Goal: Check status: Check status

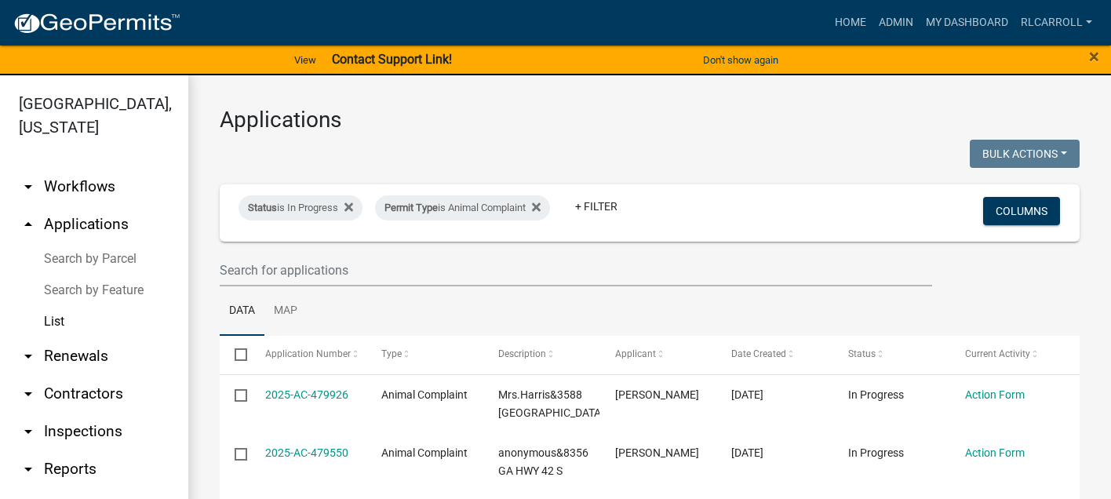
select select "3: 100"
click at [352, 206] on icon at bounding box center [348, 207] width 9 height 9
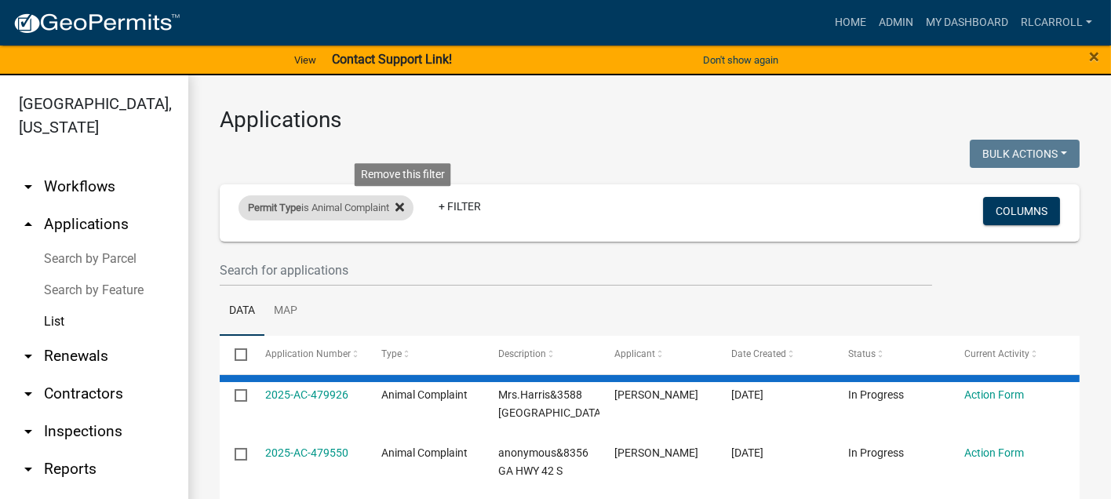
click at [404, 209] on icon at bounding box center [399, 207] width 9 height 9
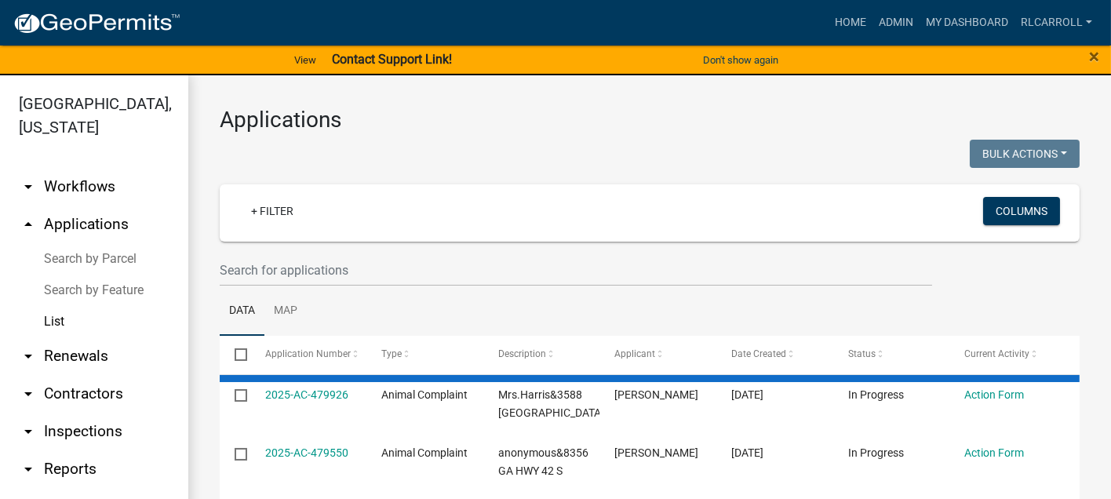
click at [110, 257] on link "Search by Parcel" at bounding box center [94, 258] width 188 height 31
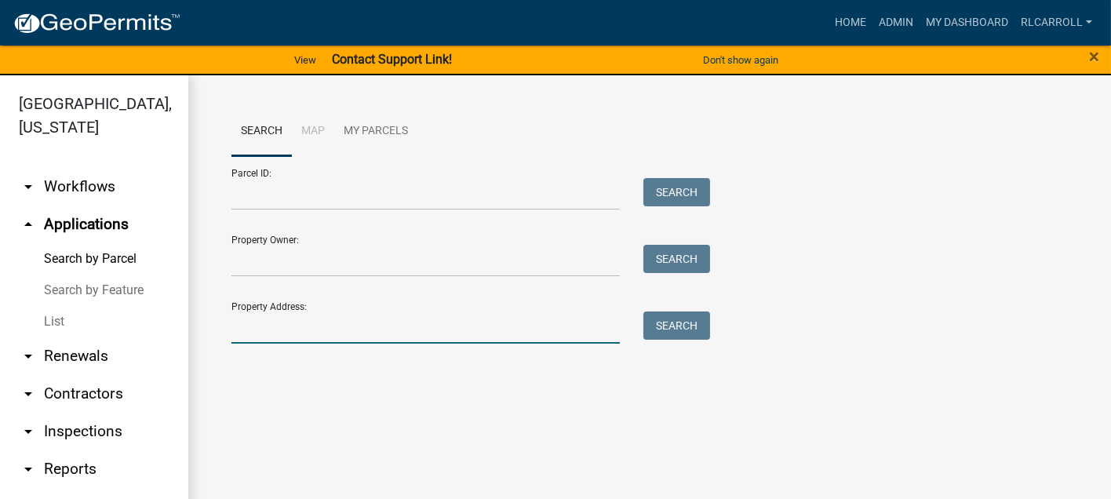
click at [267, 335] on input "Property Address:" at bounding box center [425, 327] width 388 height 32
click at [391, 323] on input "Property Address:" at bounding box center [425, 327] width 388 height 32
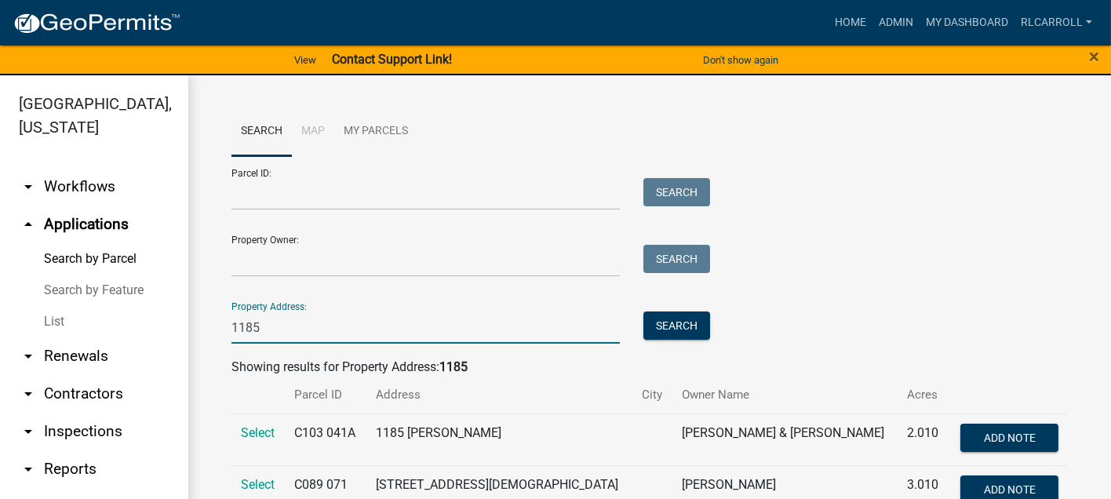
scroll to position [42, 0]
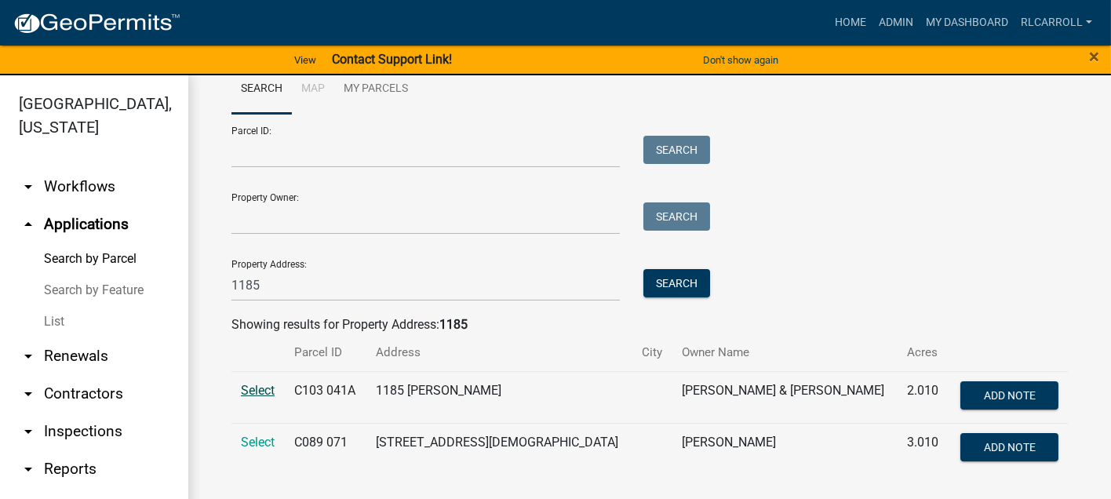
click at [247, 387] on span "Select" at bounding box center [258, 390] width 34 height 15
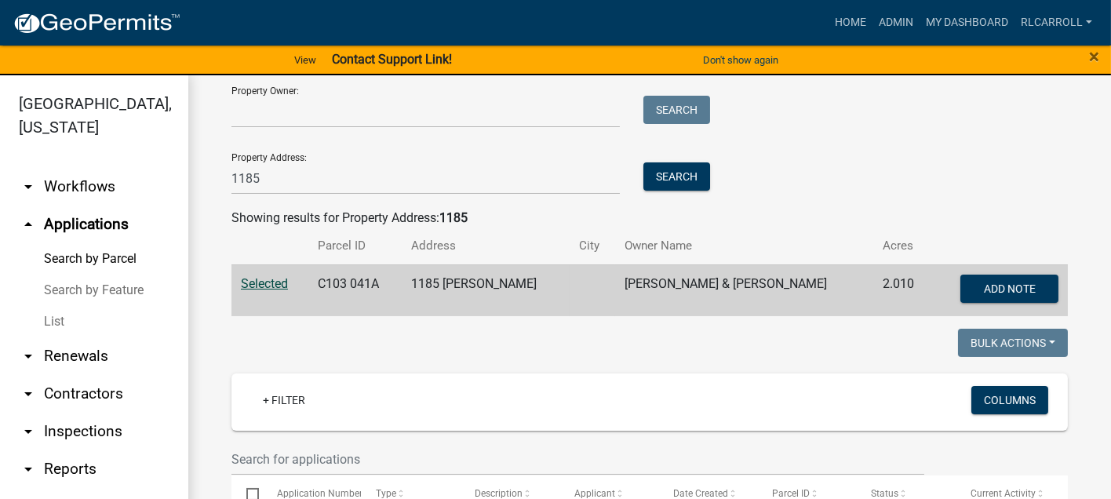
scroll to position [106, 0]
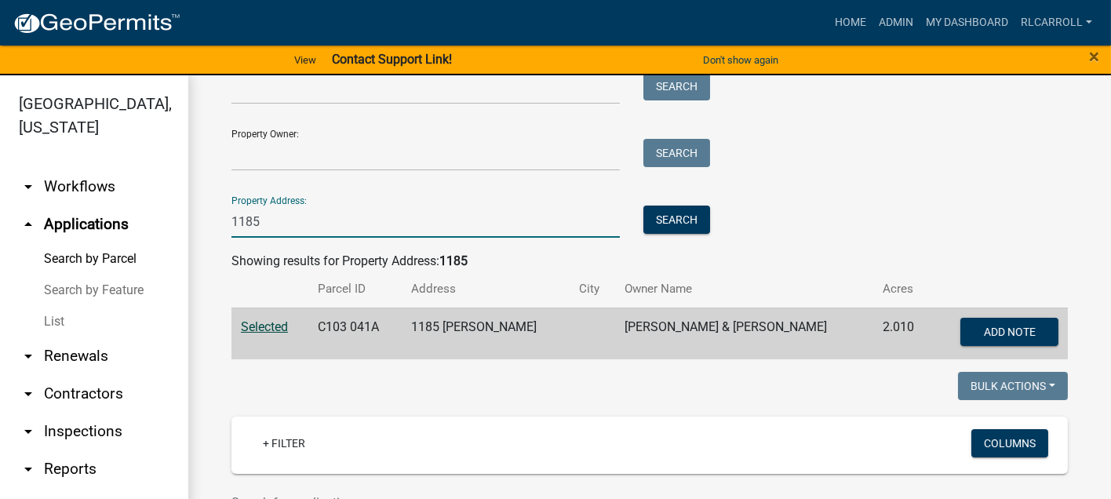
click at [271, 220] on input "1185" at bounding box center [425, 222] width 388 height 32
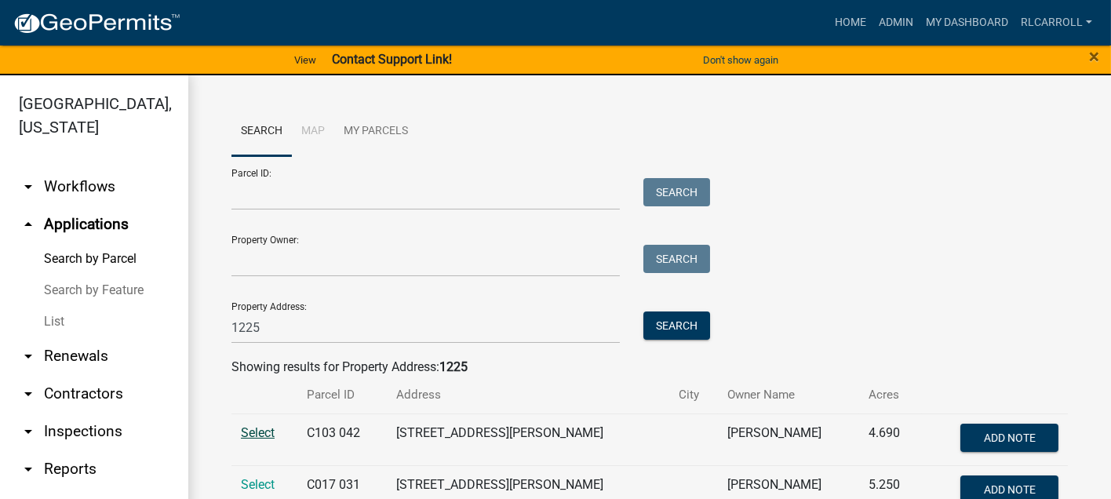
click at [262, 432] on span "Select" at bounding box center [258, 432] width 34 height 15
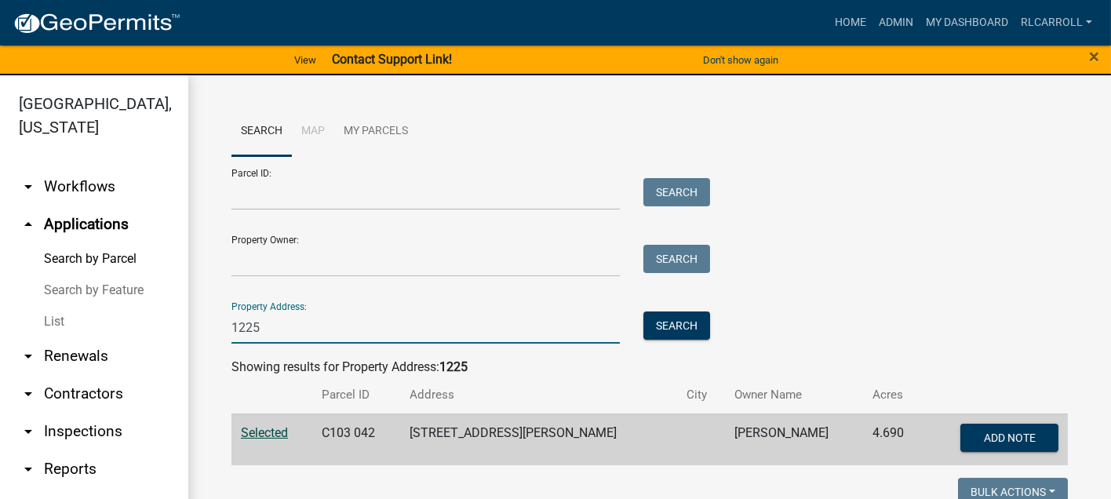
click at [290, 326] on input "1225" at bounding box center [425, 327] width 388 height 32
type input "1"
click at [480, 327] on input "Property Address:" at bounding box center [425, 327] width 388 height 32
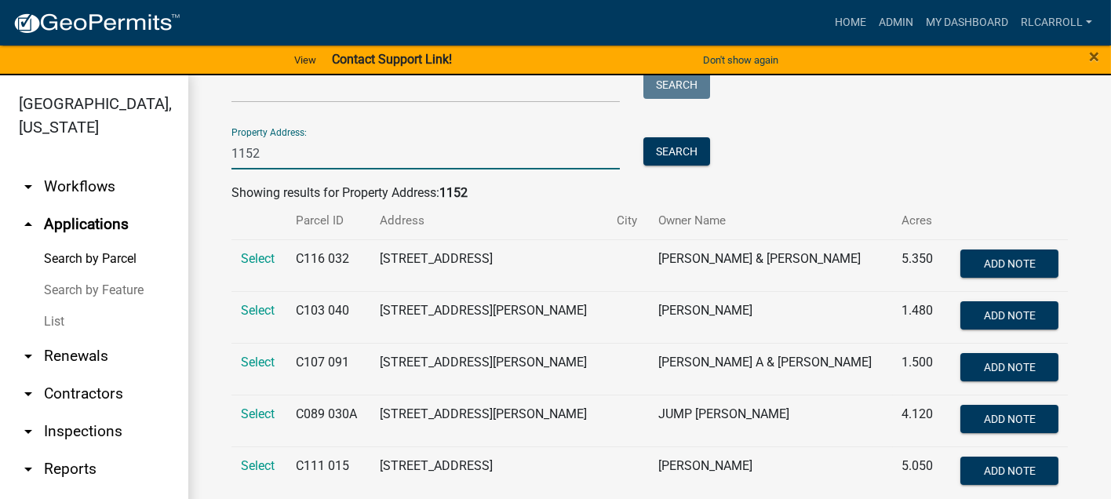
scroll to position [197, 0]
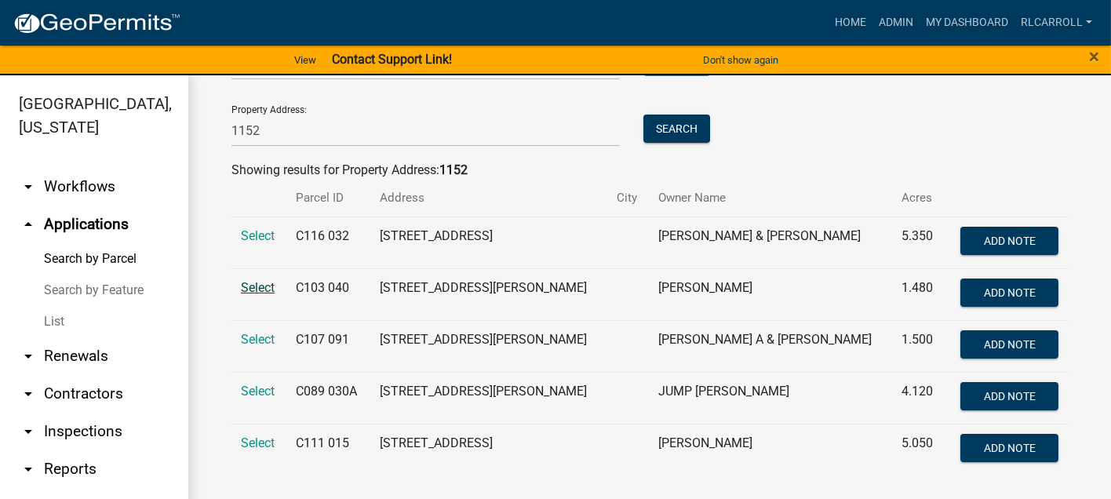
click at [262, 289] on span "Select" at bounding box center [258, 287] width 34 height 15
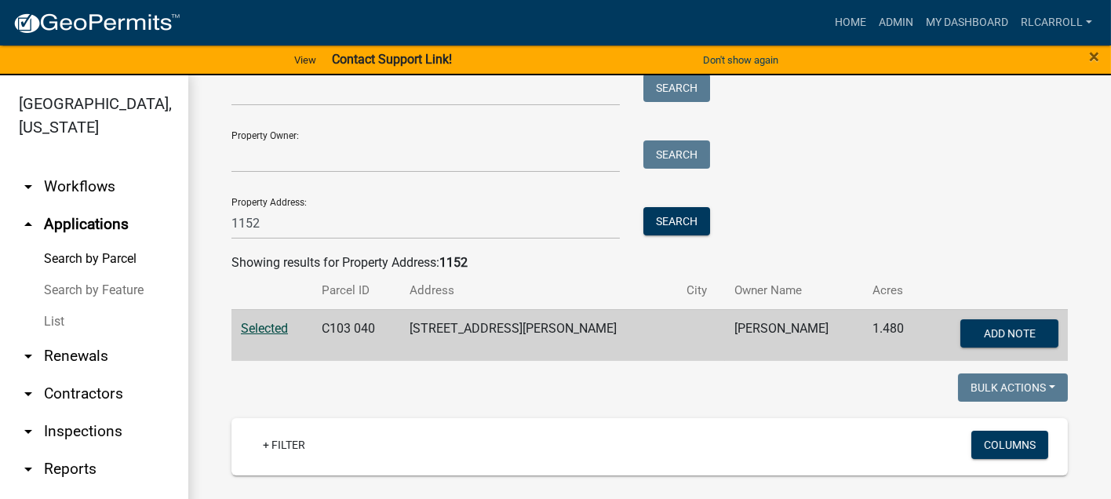
scroll to position [0, 0]
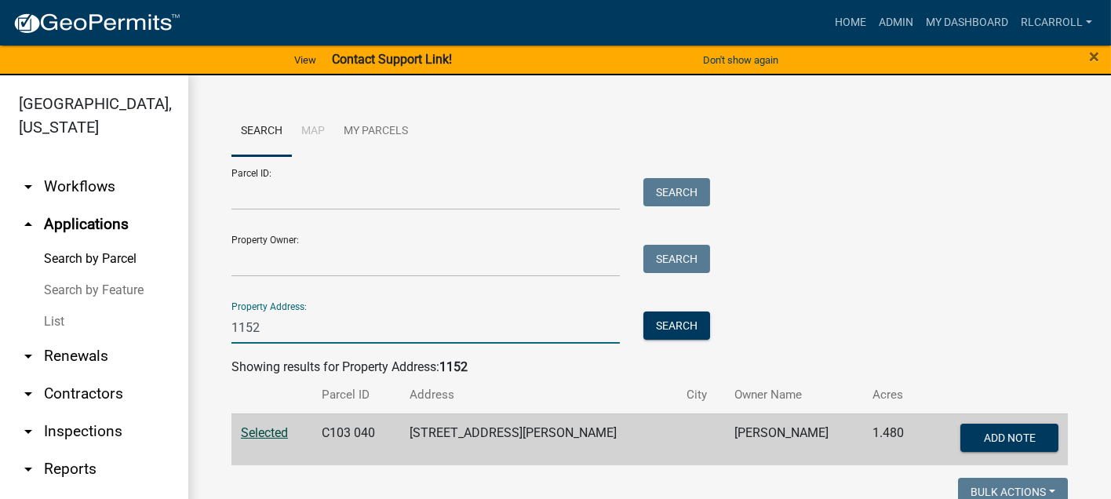
click at [269, 326] on input "1152" at bounding box center [425, 327] width 388 height 32
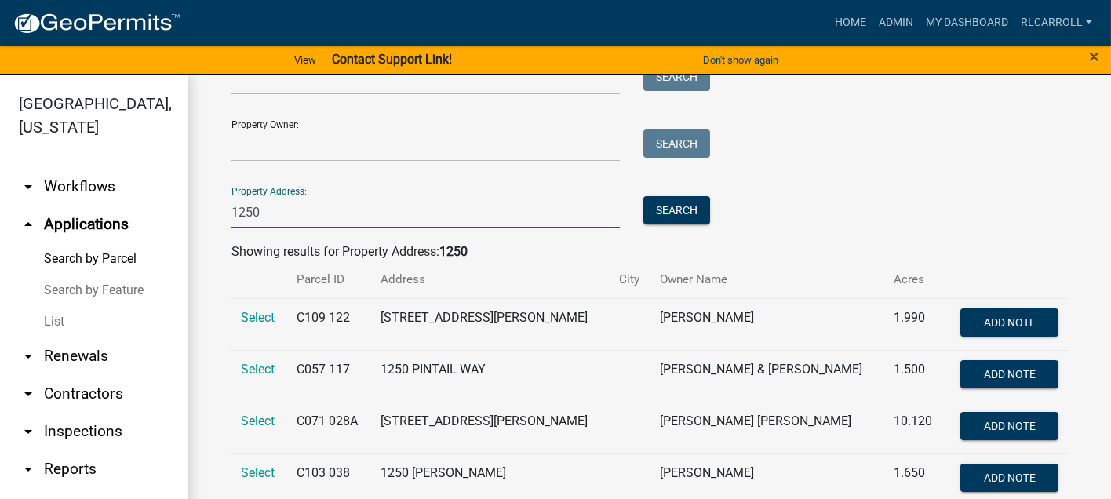
scroll to position [145, 0]
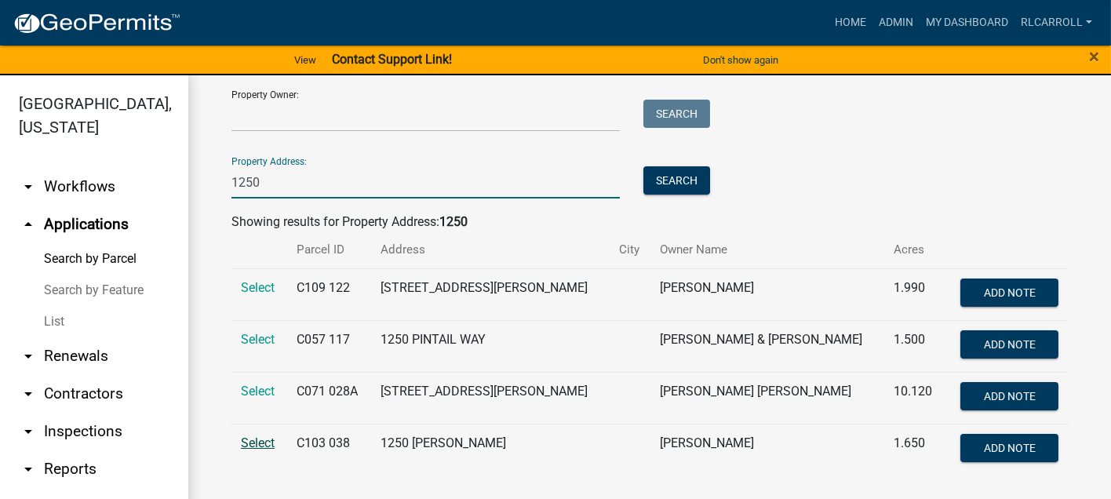
type input "1250"
click at [260, 443] on span "Select" at bounding box center [258, 442] width 34 height 15
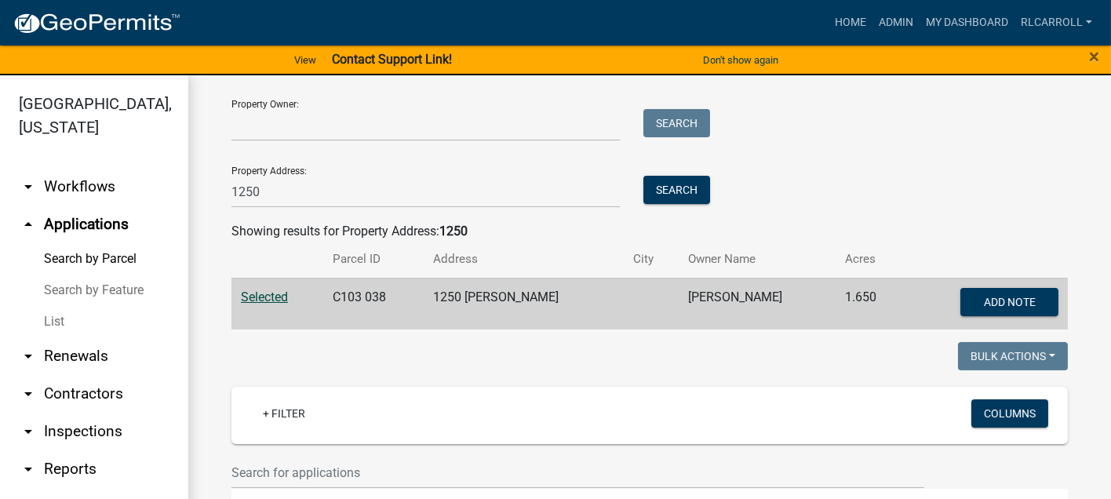
scroll to position [0, 0]
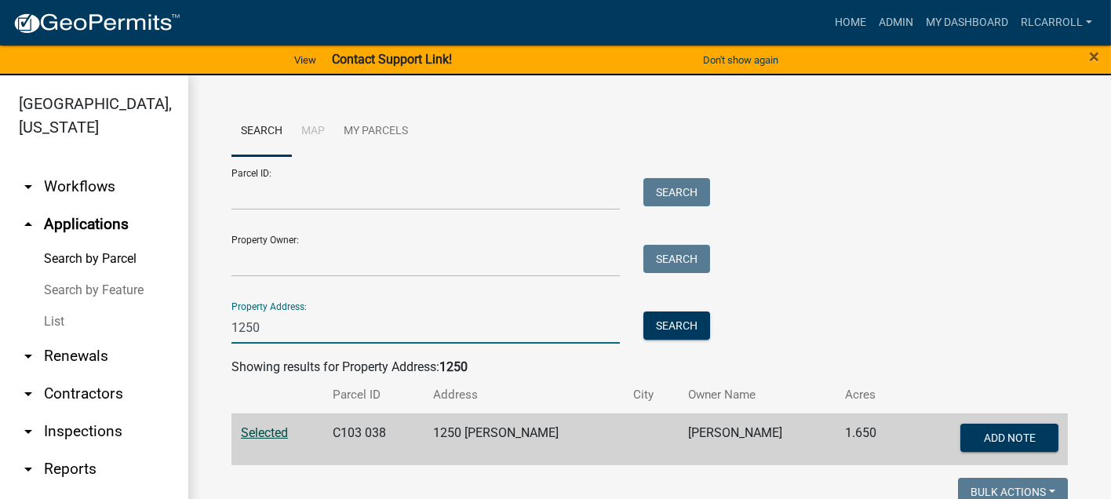
drag, startPoint x: 250, startPoint y: 331, endPoint x: 209, endPoint y: 335, distance: 41.8
click at [209, 335] on div "Search Map My Parcels Parcel ID: Search Property Owner: Search Property Address…" at bounding box center [649, 424] width 923 height 699
click at [248, 329] on input "Property Address:" at bounding box center [425, 327] width 388 height 32
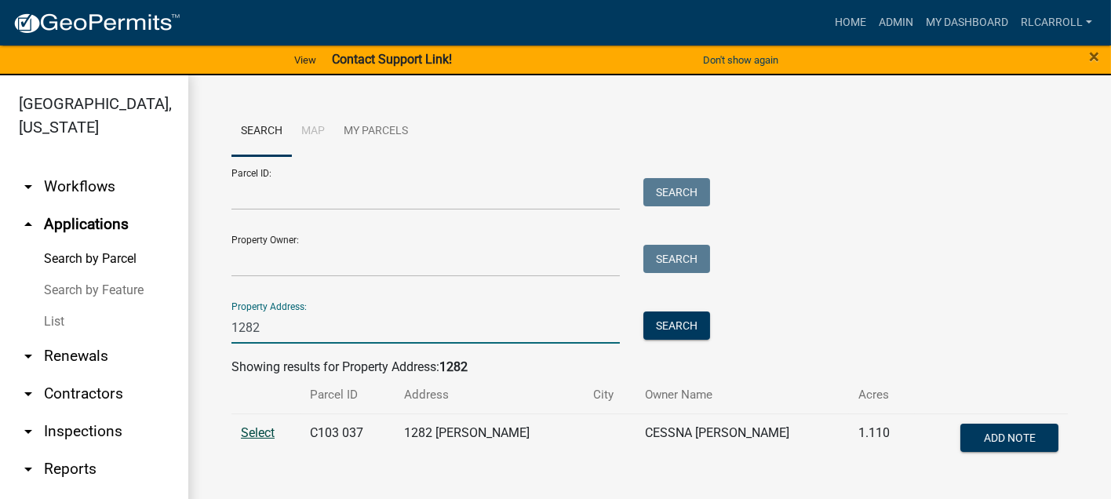
click at [263, 431] on span "Select" at bounding box center [258, 432] width 34 height 15
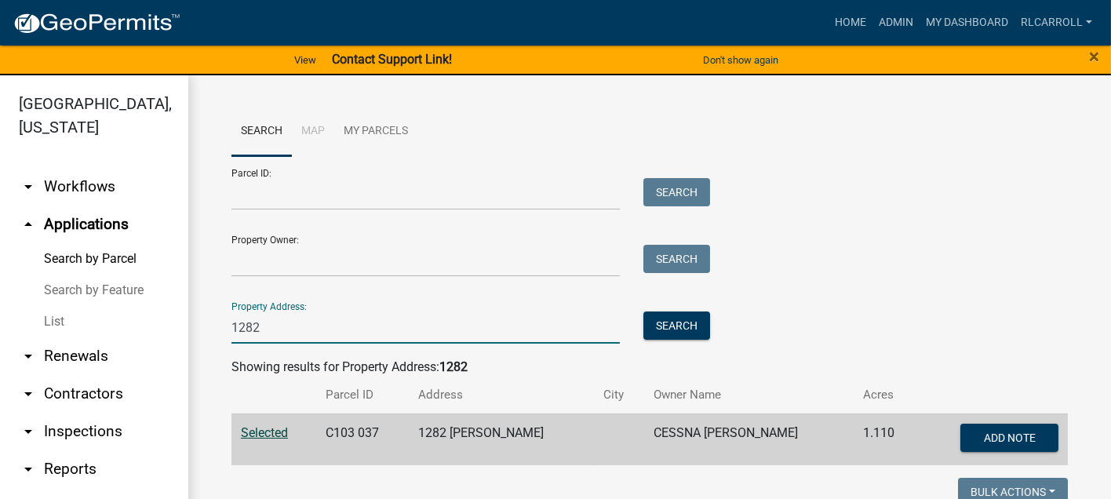
drag, startPoint x: 277, startPoint y: 324, endPoint x: 197, endPoint y: 330, distance: 80.3
click at [197, 330] on div "Search Map My Parcels Parcel ID: Search Property Owner: Search Property Address…" at bounding box center [649, 424] width 923 height 699
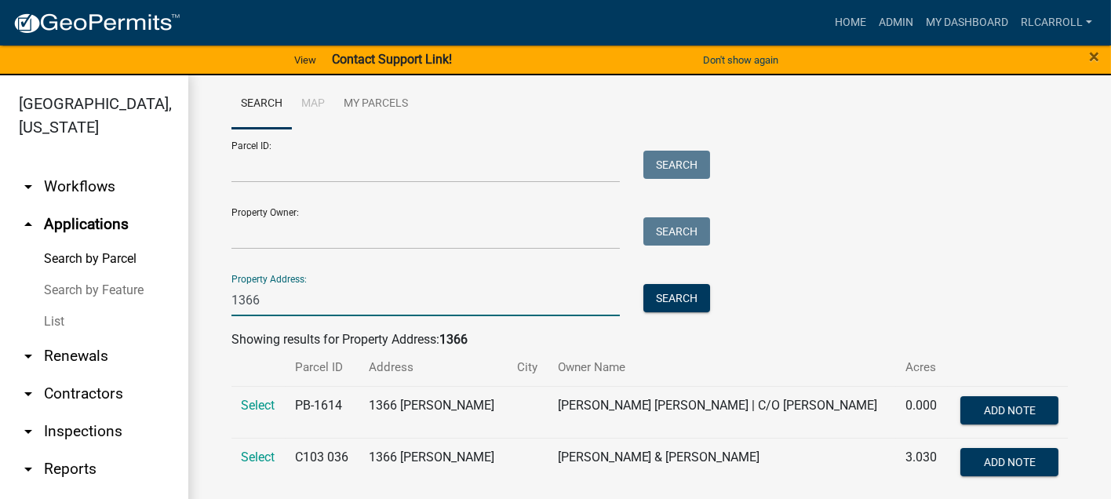
scroll to position [42, 0]
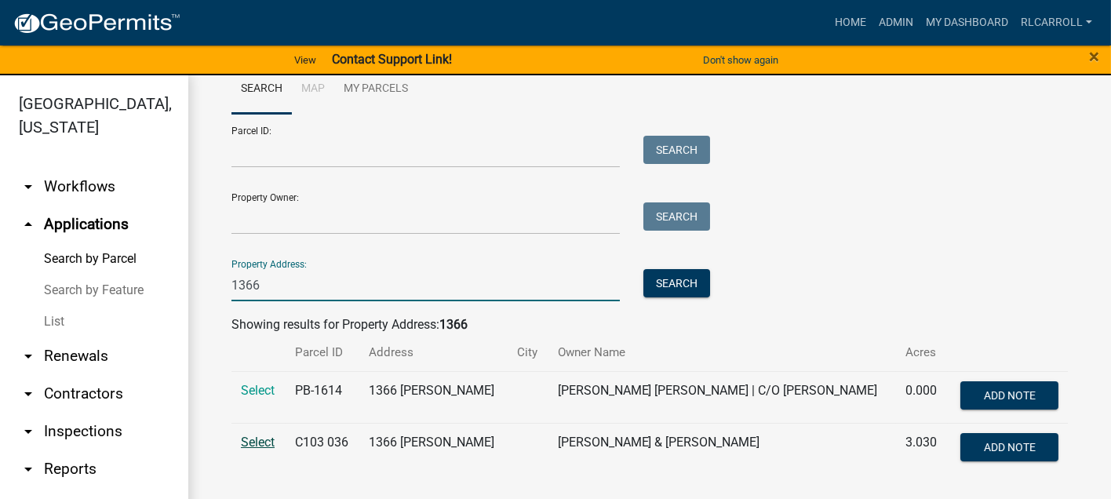
type input "1366"
click at [257, 441] on span "Select" at bounding box center [258, 442] width 34 height 15
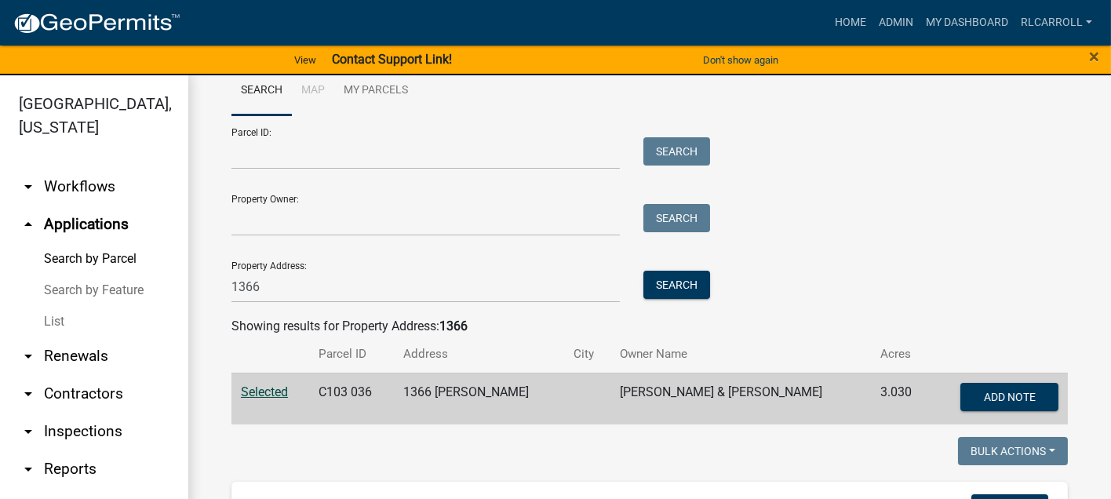
scroll to position [0, 0]
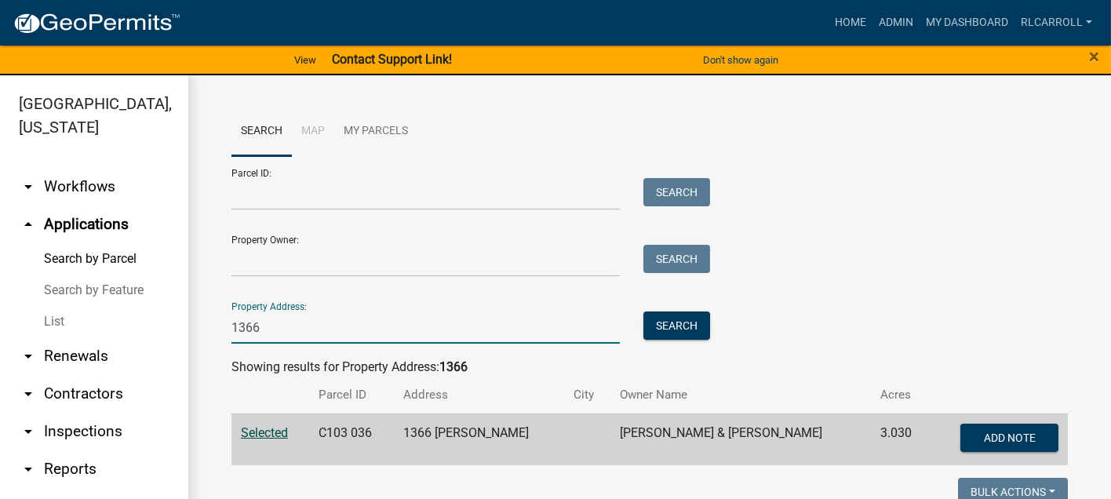
drag, startPoint x: 292, startPoint y: 330, endPoint x: 180, endPoint y: 333, distance: 112.2
click at [182, 333] on div "[GEOGRAPHIC_DATA], [US_STATE] arrow_drop_down Workflows List arrow_drop_up Appl…" at bounding box center [555, 296] width 1111 height 443
click at [315, 329] on input "Property Address:" at bounding box center [425, 327] width 388 height 32
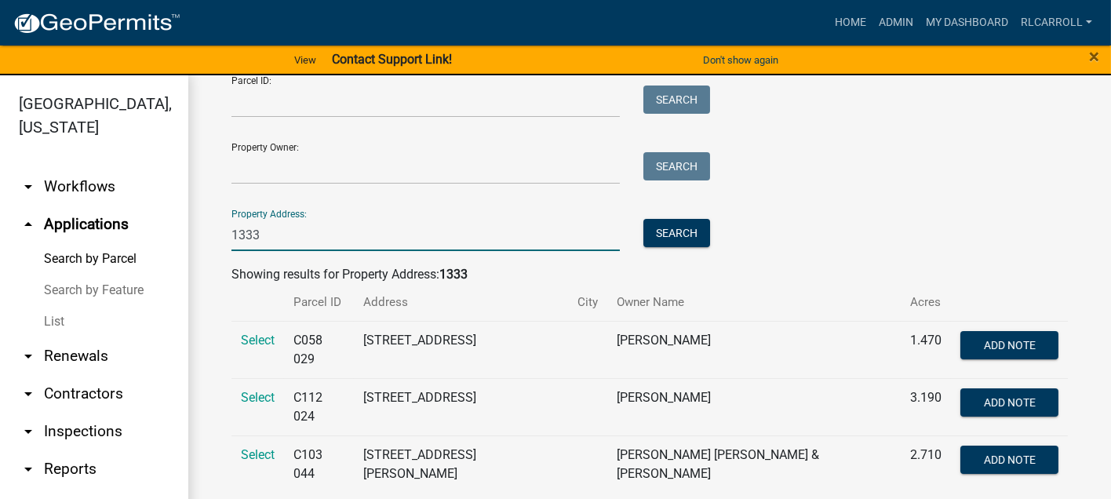
scroll to position [94, 0]
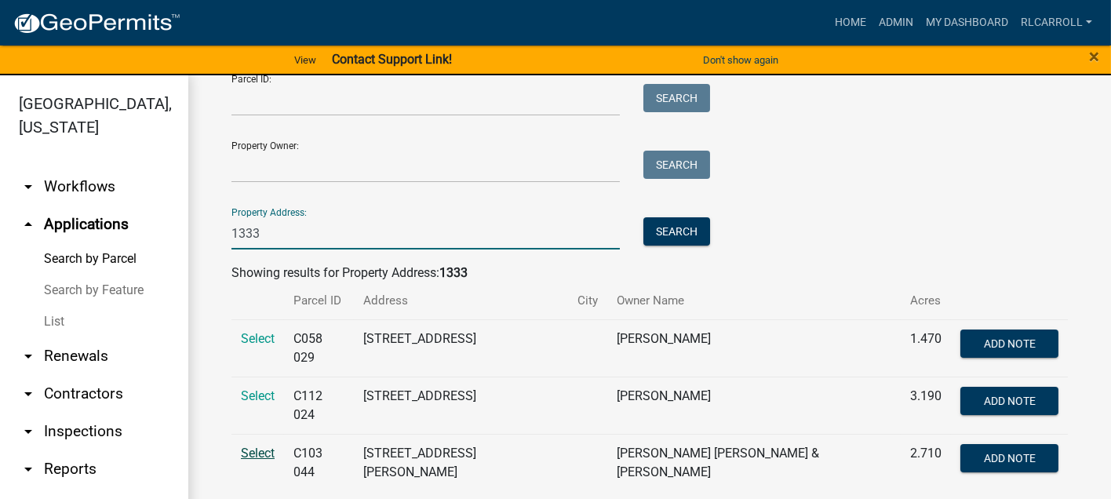
type input "1333"
click at [260, 446] on span "Select" at bounding box center [258, 453] width 34 height 15
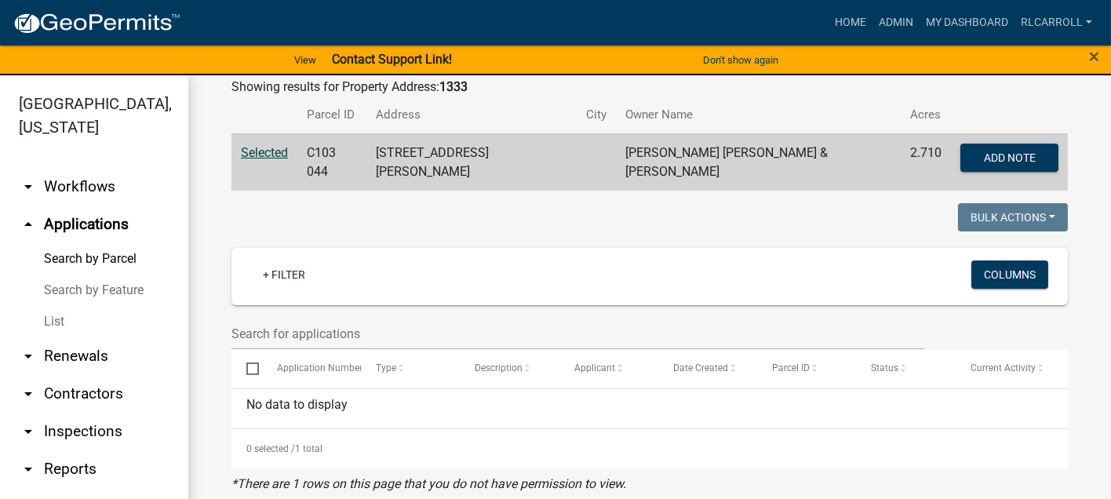
scroll to position [0, 0]
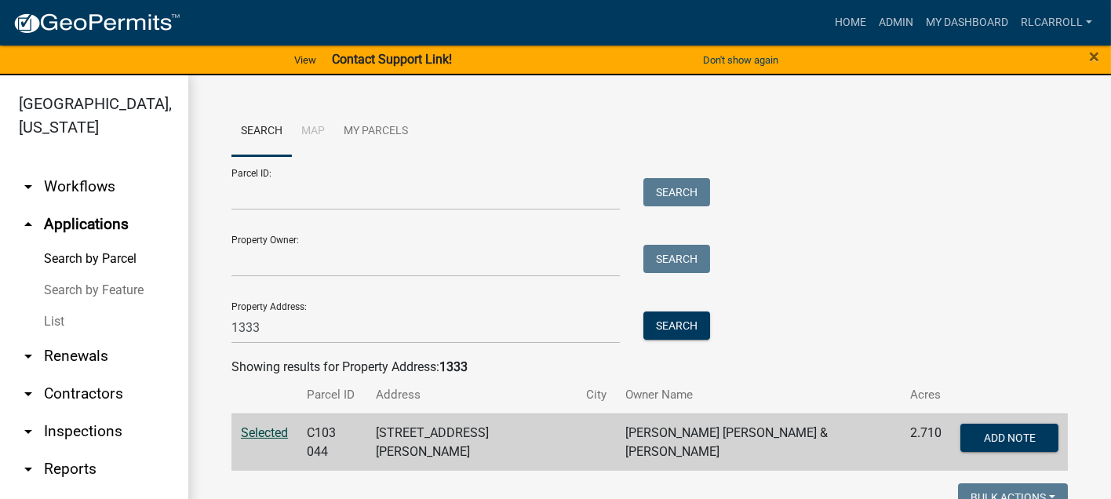
click at [61, 319] on link "List" at bounding box center [94, 321] width 188 height 31
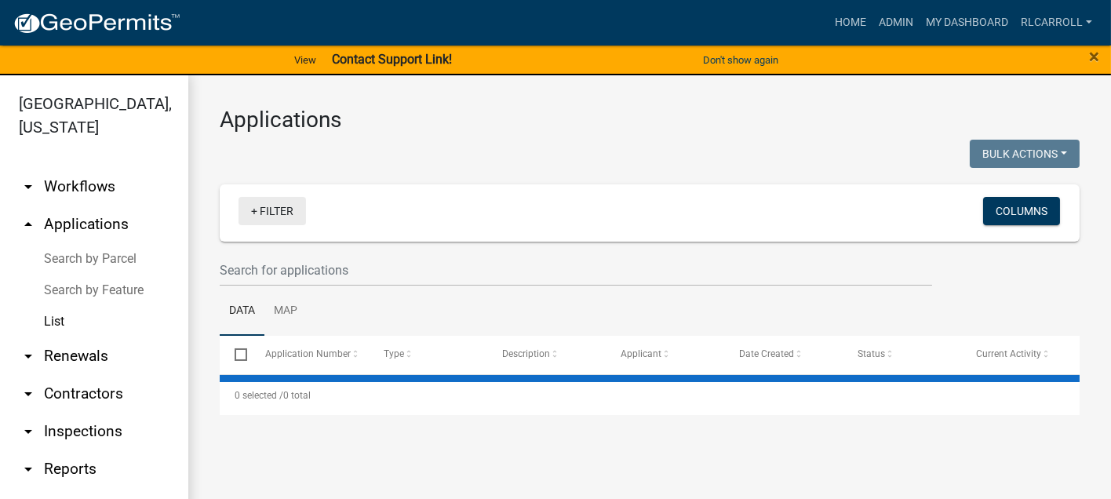
select select "3: 100"
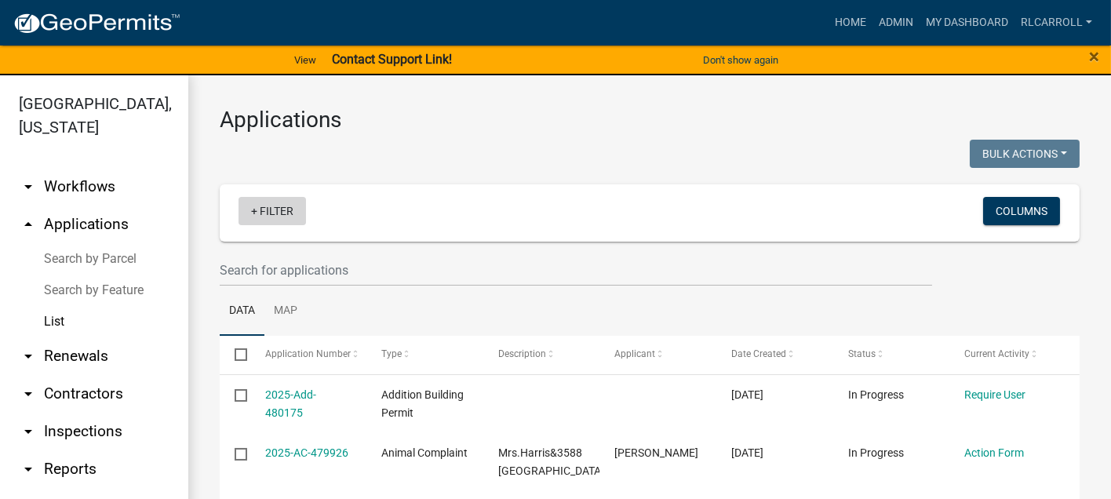
click at [277, 206] on link "+ Filter" at bounding box center [272, 211] width 67 height 28
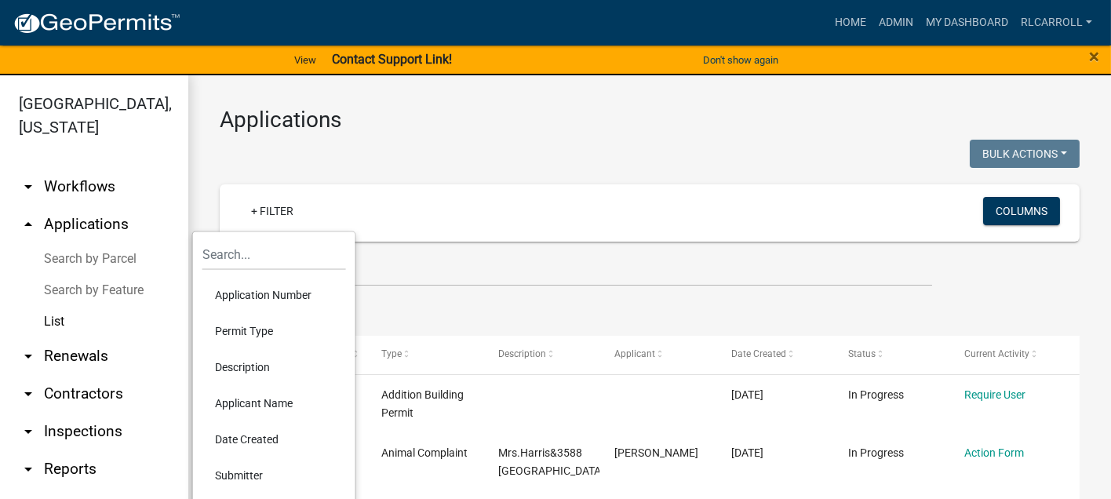
click at [250, 328] on li "Permit Type" at bounding box center [274, 331] width 144 height 36
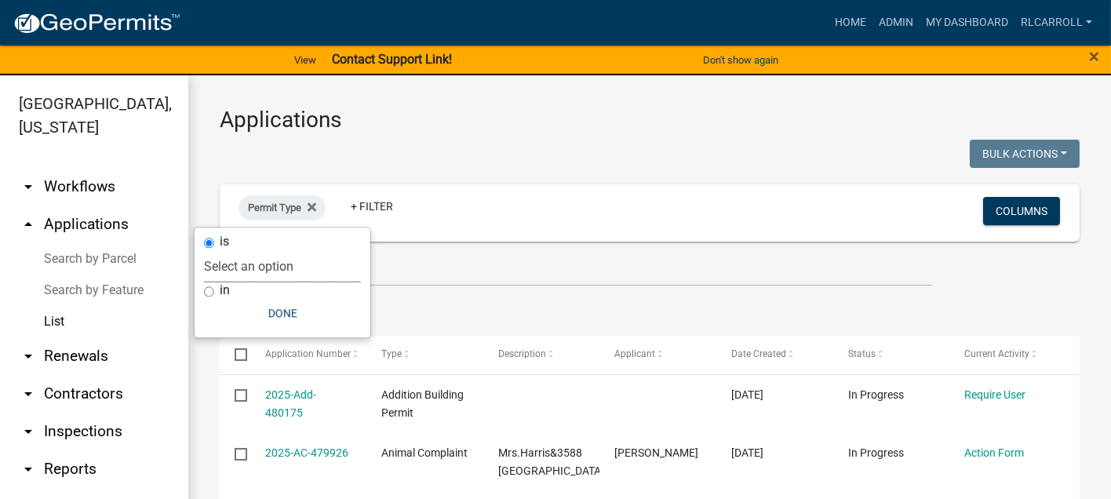
click at [281, 264] on select "Select an option ACO Report Animal Complaint" at bounding box center [282, 266] width 157 height 32
select select "d8c2ffa0-2d4f-4e37-952a-290ad7b3f5ed"
click at [250, 250] on select "Select an option ACO Report Animal Complaint" at bounding box center [282, 266] width 157 height 32
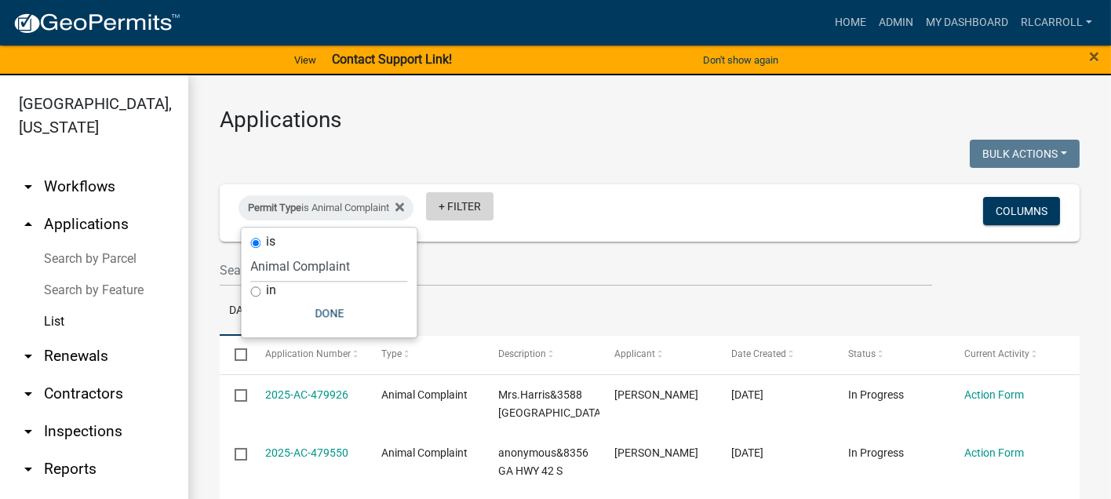
click at [471, 208] on link "+ Filter" at bounding box center [459, 206] width 67 height 28
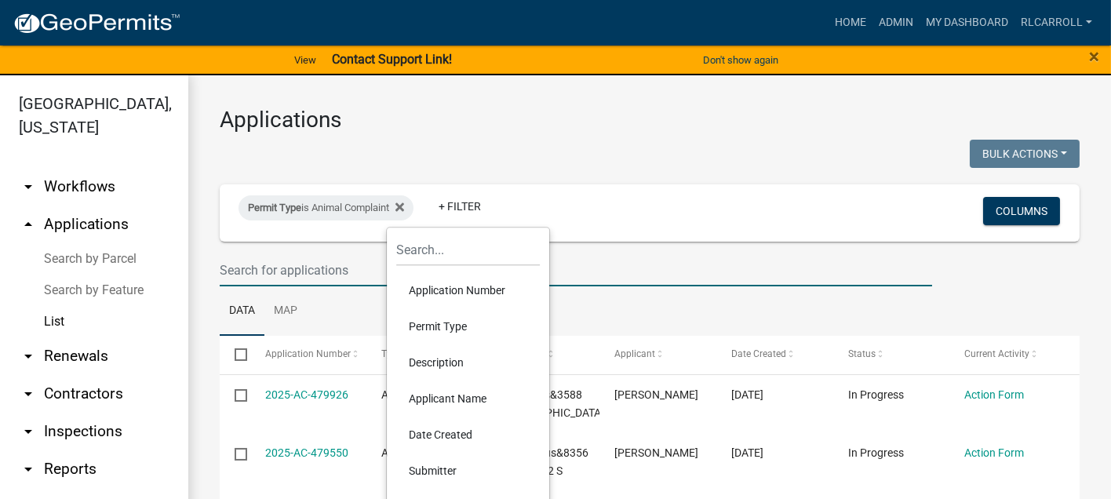
click at [308, 268] on input "text" at bounding box center [576, 270] width 712 height 32
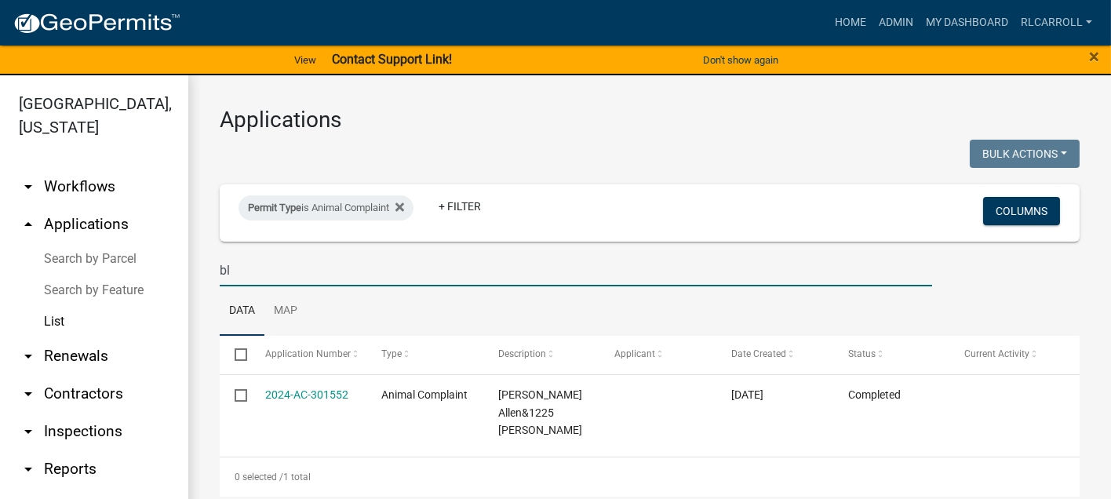
type input "b"
type input "wi"
select select "3: 100"
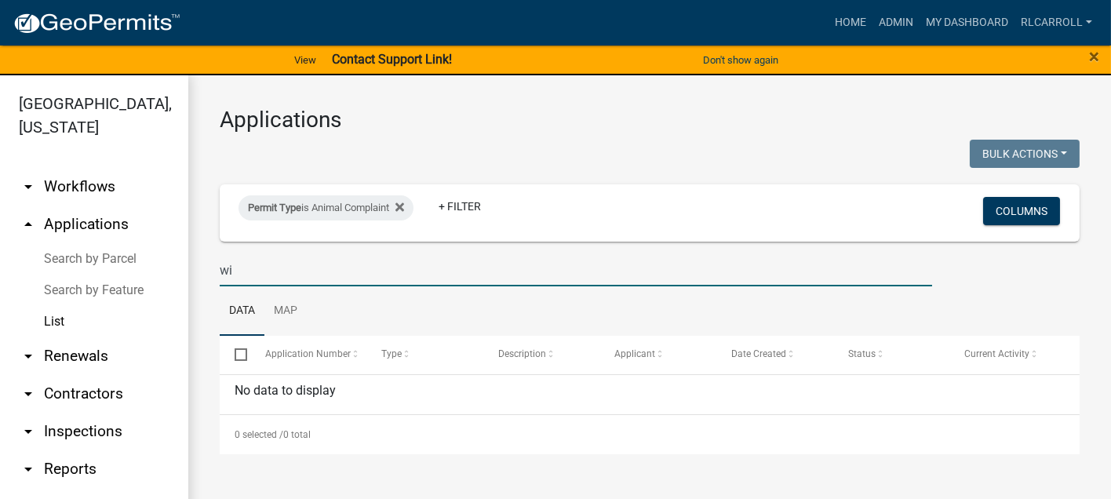
type input "w"
select select "3: 100"
